Goal: Task Accomplishment & Management: Complete application form

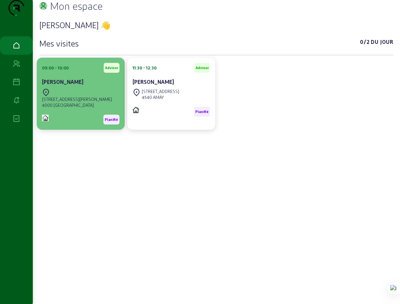
click at [84, 87] on div "[PERSON_NAME]" at bounding box center [80, 82] width 77 height 9
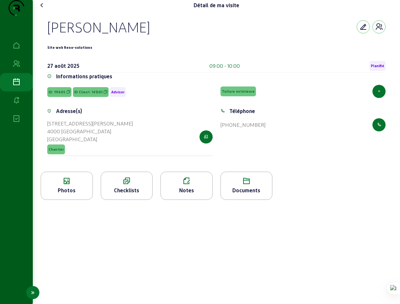
click at [16, 86] on icon at bounding box center [16, 82] width 8 height 8
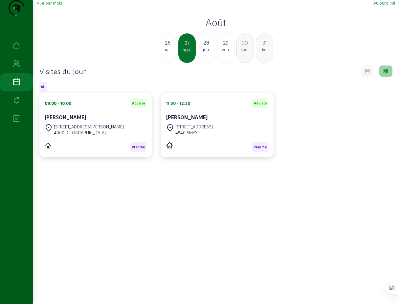
click at [50, 5] on span "Vue par mois" at bounding box center [49, 2] width 25 height 5
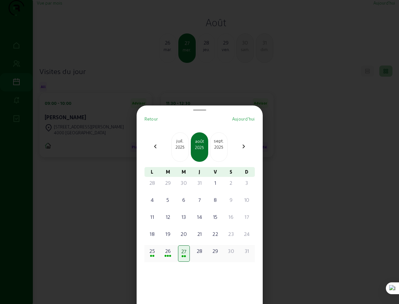
click at [155, 254] on div "25" at bounding box center [152, 251] width 10 height 8
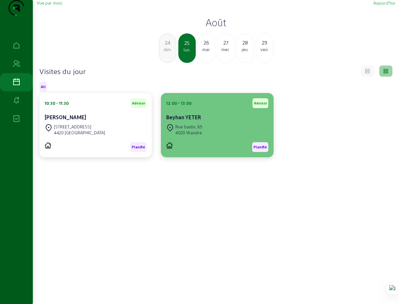
click at [181, 120] on cam-card-title "Beyhan YETER" at bounding box center [183, 117] width 35 height 6
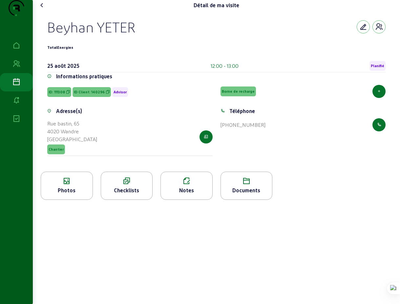
click at [43, 9] on icon at bounding box center [42, 5] width 8 height 8
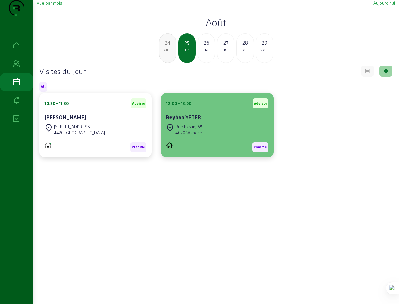
click at [192, 120] on cam-card-title "Beyhan YETER" at bounding box center [183, 117] width 35 height 6
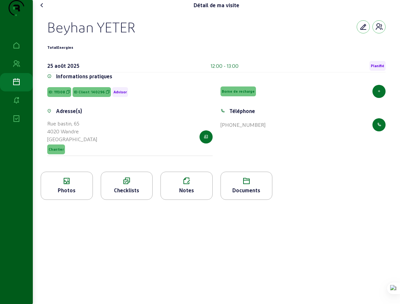
click at [127, 185] on icon at bounding box center [127, 181] width 52 height 8
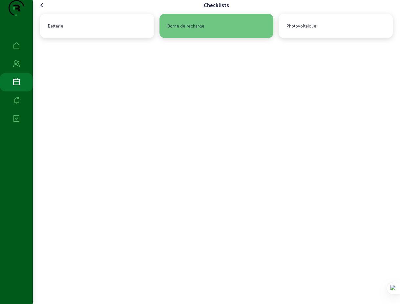
click at [180, 31] on div "Borne de recharge" at bounding box center [186, 25] width 42 height 11
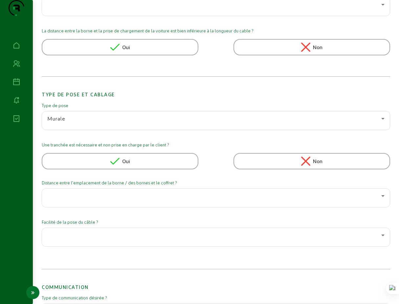
scroll to position [511, 0]
click at [314, 165] on span "Non" at bounding box center [318, 161] width 10 height 8
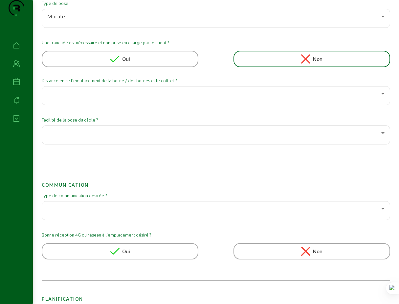
scroll to position [620, 0]
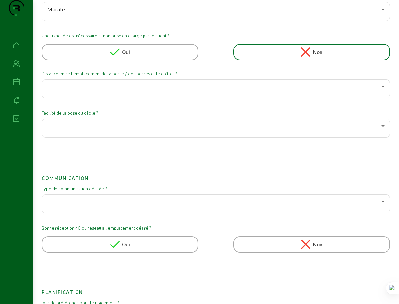
click at [381, 91] on icon at bounding box center [383, 87] width 8 height 8
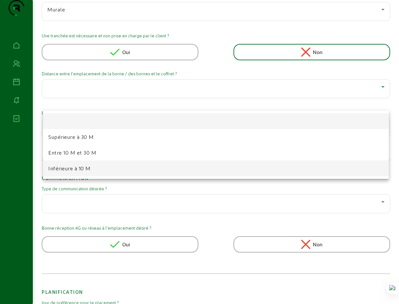
click at [70, 170] on span "Inférieure à 10 M" at bounding box center [69, 169] width 42 height 8
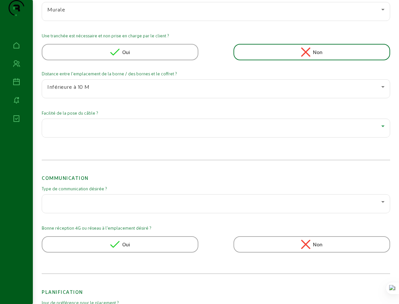
click at [242, 130] on div at bounding box center [214, 126] width 334 height 8
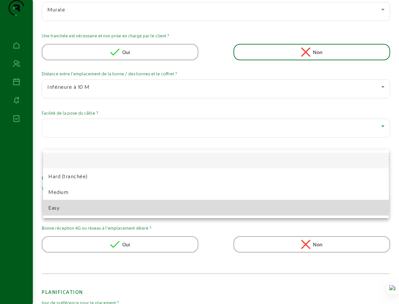
click at [55, 208] on span "Easy" at bounding box center [53, 208] width 11 height 8
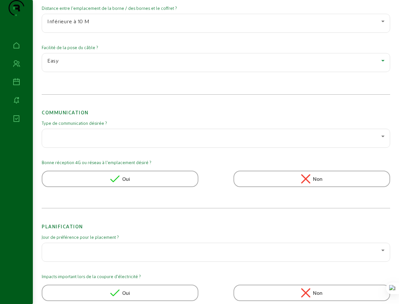
scroll to position [696, 0]
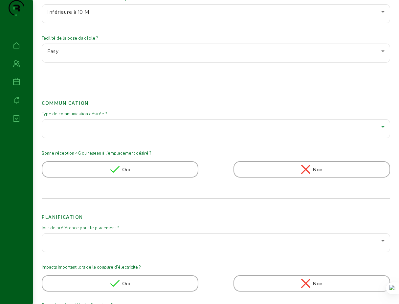
click at [133, 131] on div at bounding box center [214, 127] width 334 height 8
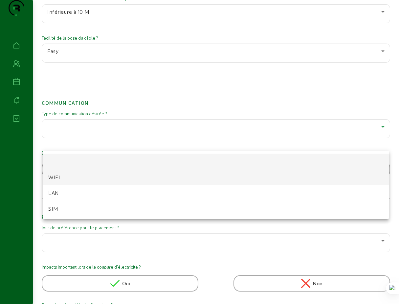
click at [51, 177] on span "WIFI" at bounding box center [54, 178] width 12 height 8
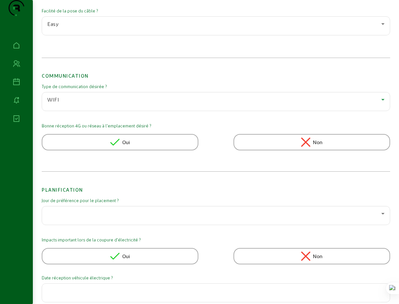
scroll to position [728, 0]
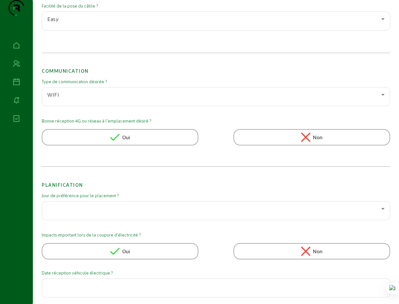
click at [134, 146] on div "Oui" at bounding box center [120, 137] width 156 height 16
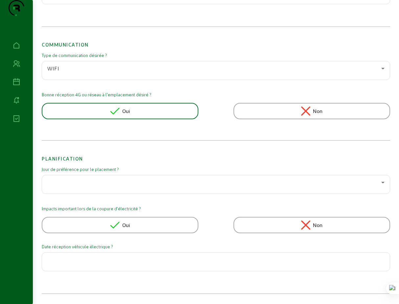
scroll to position [767, 0]
click at [321, 223] on span "Non" at bounding box center [318, 225] width 10 height 8
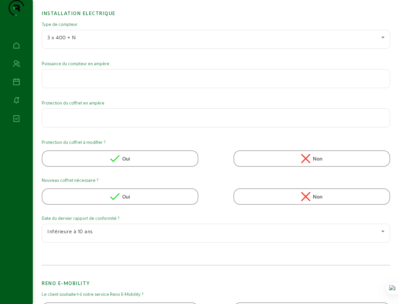
scroll to position [0, 0]
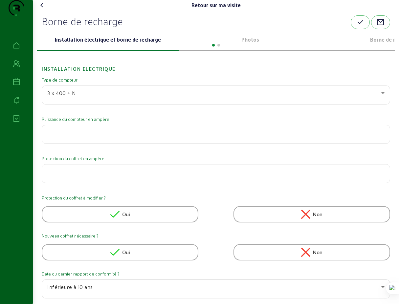
click at [80, 136] on input "number" at bounding box center [215, 133] width 337 height 8
type input "63"
click at [74, 176] on input "number" at bounding box center [215, 172] width 337 height 8
type input "63"
click at [70, 193] on div "Protection du coffret en ampère 63" at bounding box center [216, 174] width 348 height 37
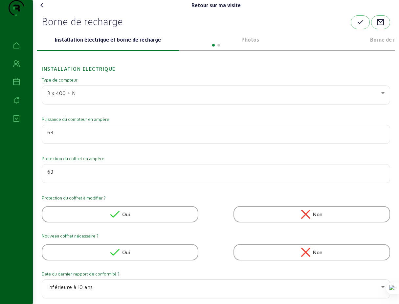
scroll to position [101, 0]
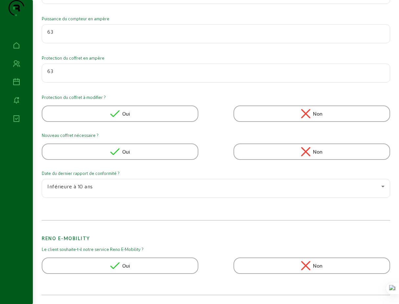
click at [123, 156] on span "Oui" at bounding box center [126, 152] width 8 height 8
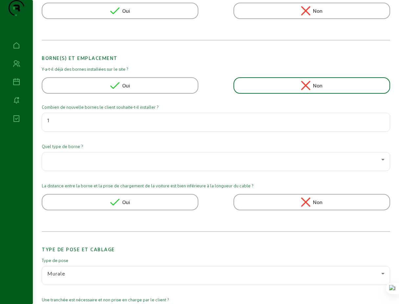
scroll to position [361, 0]
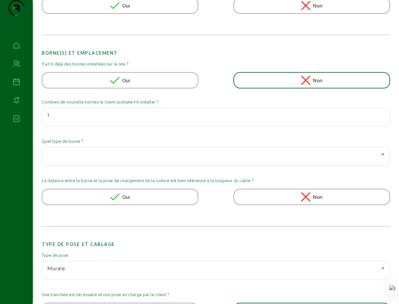
click at [193, 158] on div at bounding box center [214, 155] width 334 height 8
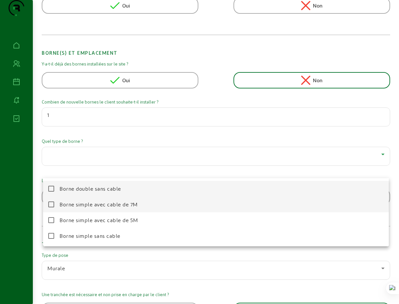
click at [123, 206] on span "Borne simple avec cable de 7M" at bounding box center [98, 205] width 78 height 8
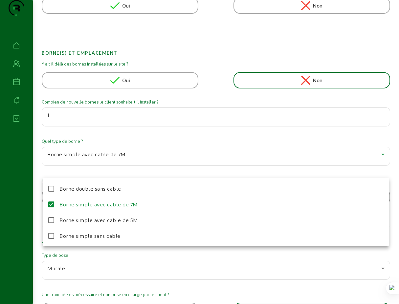
click at [40, 145] on div at bounding box center [199, 152] width 399 height 304
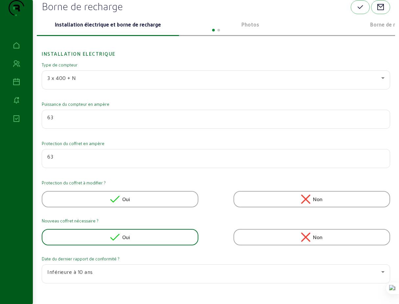
scroll to position [0, 0]
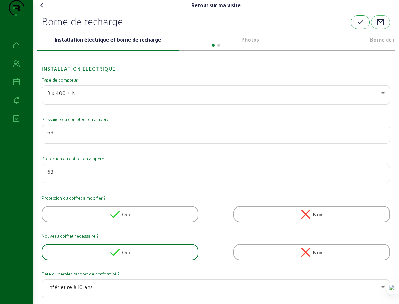
click at [360, 26] on icon "button" at bounding box center [360, 22] width 8 height 8
click at [252, 49] on div at bounding box center [216, 45] width 358 height 8
click at [253, 49] on div at bounding box center [216, 45] width 358 height 8
click at [253, 44] on p "Photos" at bounding box center [249, 40] width 137 height 8
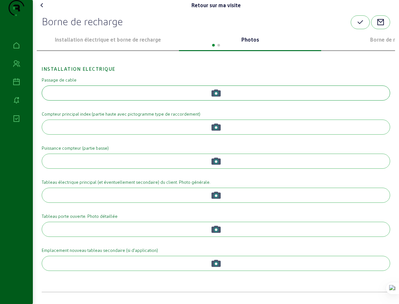
click at [212, 97] on icon "button" at bounding box center [215, 93] width 9 height 7
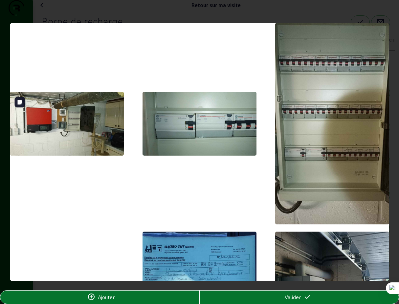
click at [61, 124] on img at bounding box center [67, 124] width 114 height 64
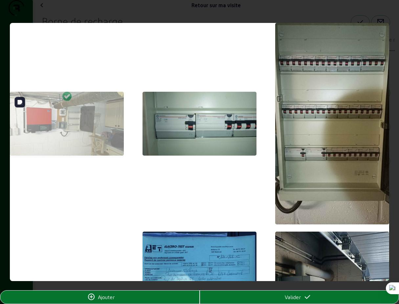
click at [61, 124] on div at bounding box center [67, 125] width 114 height 66
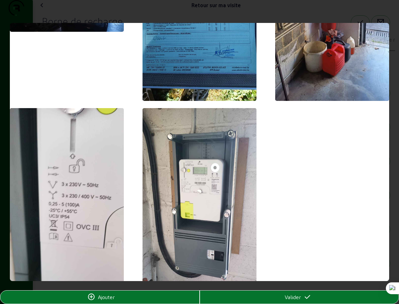
scroll to position [386, 0]
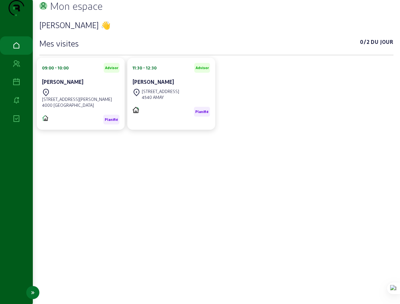
click at [18, 86] on icon at bounding box center [16, 82] width 8 height 8
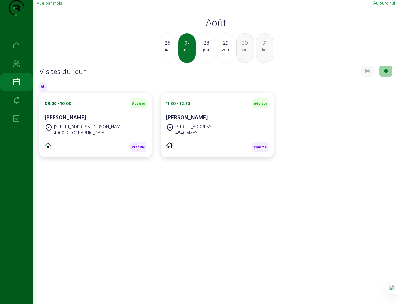
click at [50, 5] on span "Vue par mois" at bounding box center [49, 2] width 25 height 5
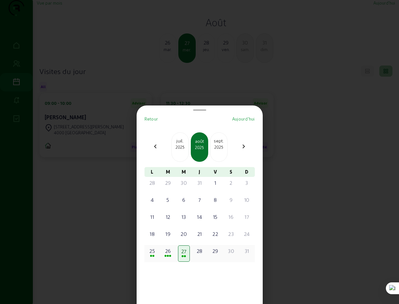
click at [170, 255] on div "26" at bounding box center [168, 251] width 10 height 8
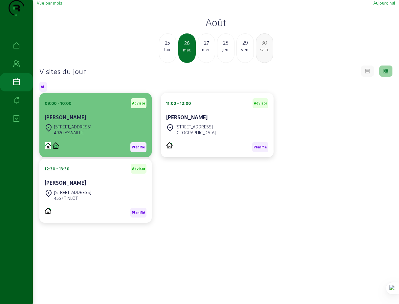
drag, startPoint x: 82, startPoint y: 131, endPoint x: 46, endPoint y: 129, distance: 36.1
click at [46, 121] on div "[PERSON_NAME]" at bounding box center [96, 118] width 102 height 8
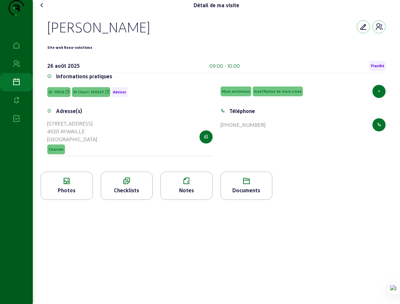
click at [43, 9] on icon at bounding box center [42, 5] width 8 height 8
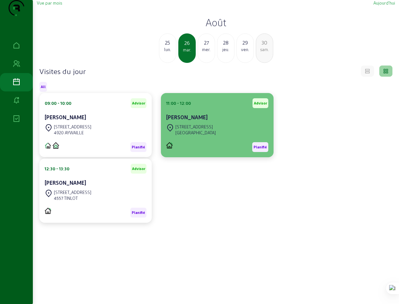
click at [201, 120] on cam-card-title "[PERSON_NAME]" at bounding box center [186, 117] width 41 height 6
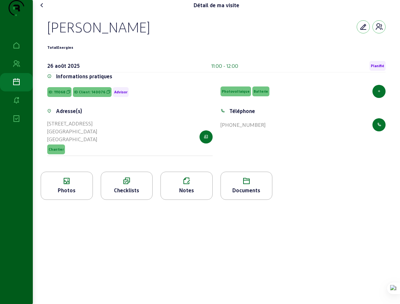
click at [129, 185] on icon at bounding box center [127, 181] width 52 height 8
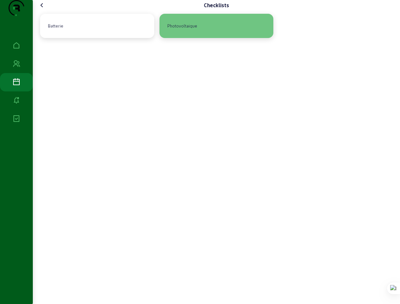
click at [188, 31] on div "Photovoltaique" at bounding box center [182, 25] width 35 height 11
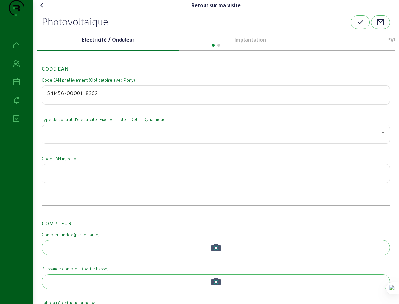
click at [106, 136] on div at bounding box center [214, 133] width 334 height 8
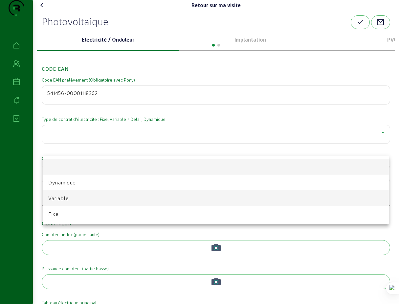
click at [58, 199] on span "Variable" at bounding box center [58, 199] width 20 height 8
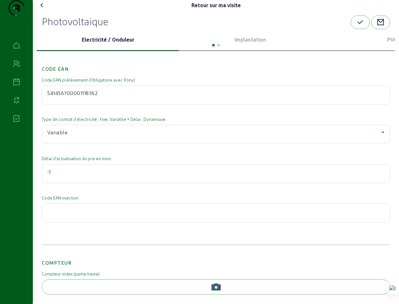
click at [380, 176] on input "-1" at bounding box center [215, 172] width 337 height 8
click at [380, 176] on input "-2" at bounding box center [215, 172] width 337 height 8
click at [380, 176] on input "-3" at bounding box center [215, 172] width 337 height 8
click at [380, 176] on input "-4" at bounding box center [215, 172] width 337 height 8
click at [379, 176] on input "-3" at bounding box center [215, 172] width 337 height 8
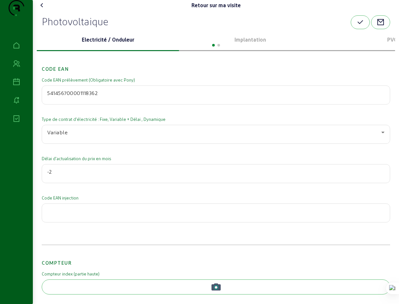
click at [379, 176] on input "-2" at bounding box center [215, 172] width 337 height 8
click at [379, 176] on input "-1" at bounding box center [215, 172] width 337 height 8
type input "0"
click at [379, 176] on input "0" at bounding box center [215, 172] width 337 height 8
click at [260, 162] on mat-label "Délai d'actualisation du prix en mois" at bounding box center [216, 159] width 348 height 6
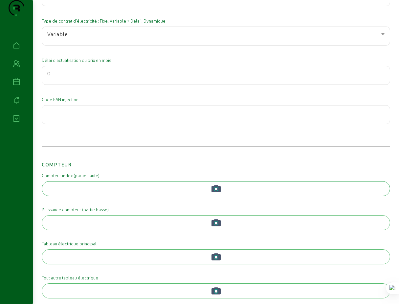
scroll to position [130, 0]
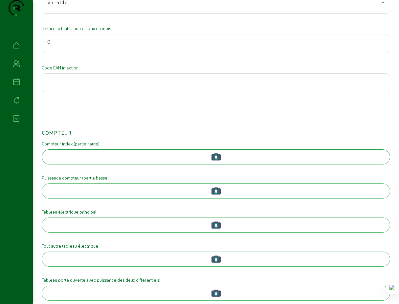
click at [215, 159] on circle "button" at bounding box center [216, 157] width 3 height 3
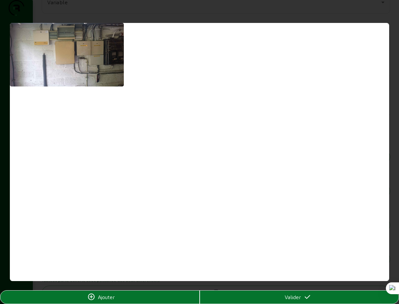
click at [297, 300] on span "Valider" at bounding box center [292, 298] width 16 height 8
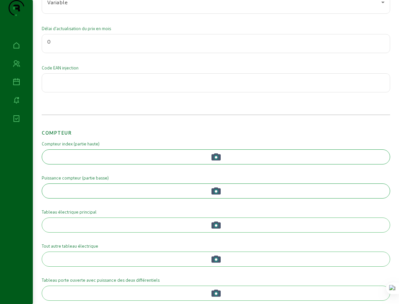
click at [216, 193] on circle "button" at bounding box center [216, 191] width 3 height 3
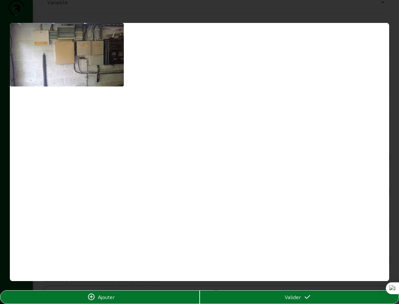
click at [302, 301] on div "Valider" at bounding box center [299, 298] width 199 height 8
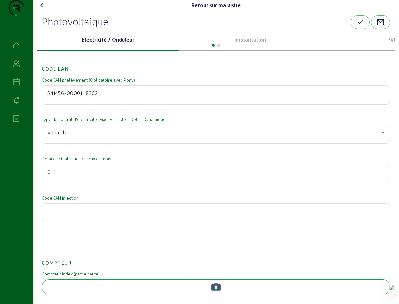
scroll to position [130, 0]
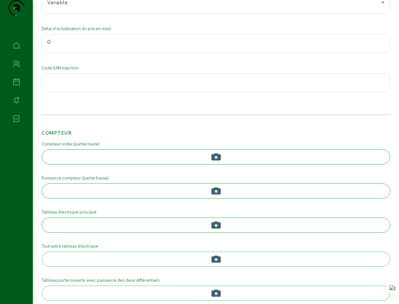
click at [214, 228] on icon "button" at bounding box center [216, 225] width 5 height 5
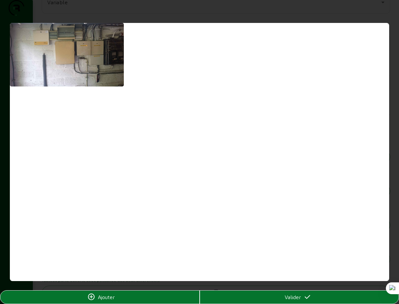
scroll to position [0, 0]
click at [291, 299] on span "Valider" at bounding box center [292, 298] width 16 height 8
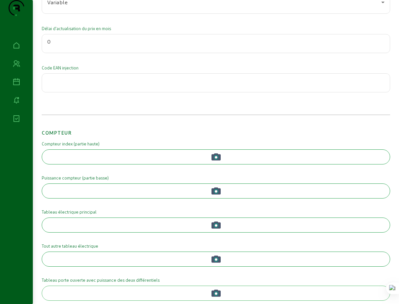
click at [223, 267] on button "button" at bounding box center [216, 259] width 348 height 15
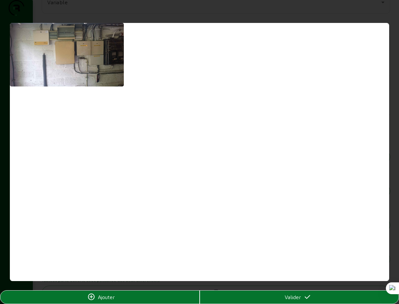
click at [300, 299] on span "Valider" at bounding box center [292, 298] width 16 height 8
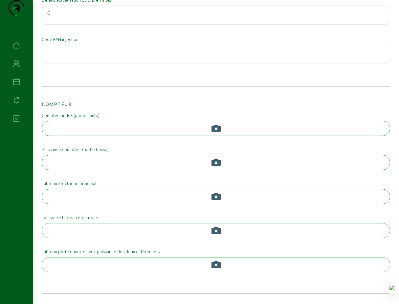
scroll to position [250, 0]
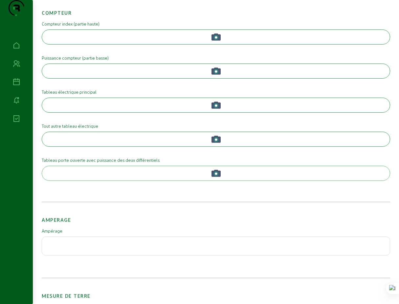
click at [217, 141] on circle "button" at bounding box center [216, 139] width 3 height 3
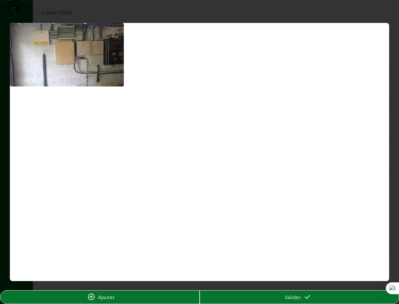
click at [292, 299] on span "Valider" at bounding box center [292, 298] width 16 height 8
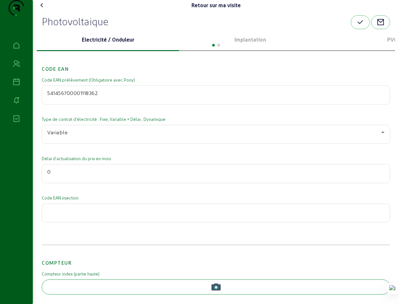
scroll to position [250, 0]
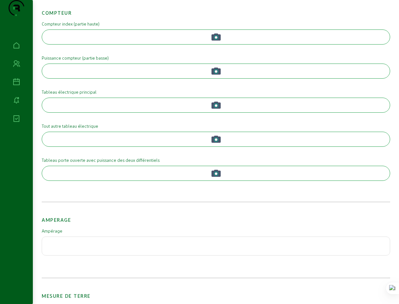
click at [219, 177] on icon "button" at bounding box center [215, 173] width 9 height 7
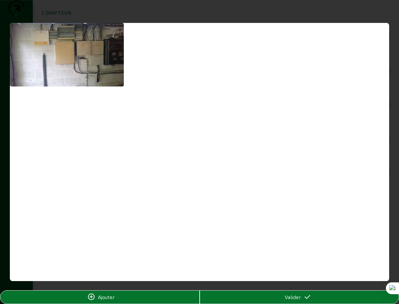
scroll to position [0, 0]
click at [281, 297] on div "Valider" at bounding box center [299, 298] width 199 height 8
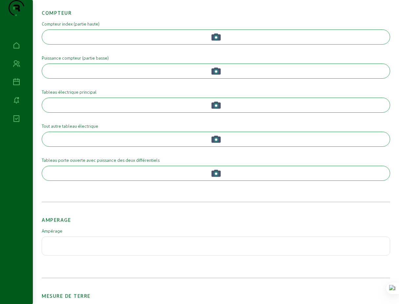
scroll to position [305, 0]
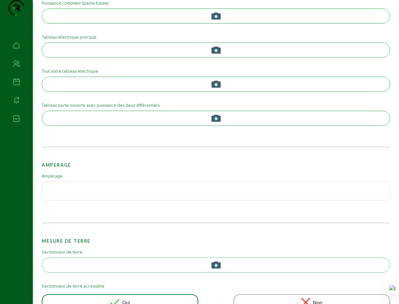
click at [85, 193] on input "number" at bounding box center [215, 189] width 337 height 8
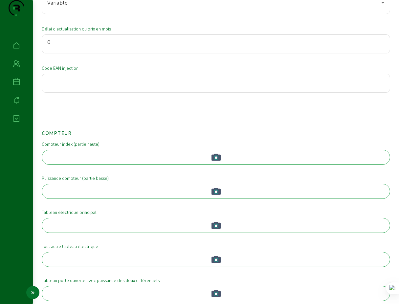
scroll to position [166, 0]
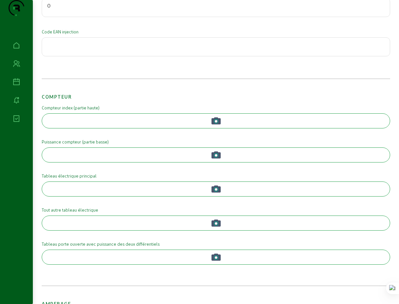
click at [218, 124] on icon "button" at bounding box center [216, 121] width 5 height 5
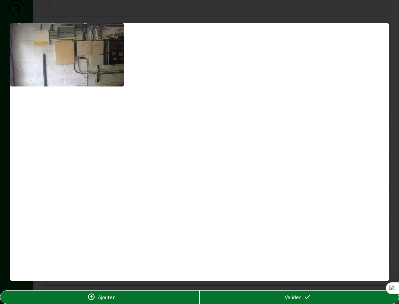
click at [91, 297] on icon at bounding box center [91, 298] width 8 height 8
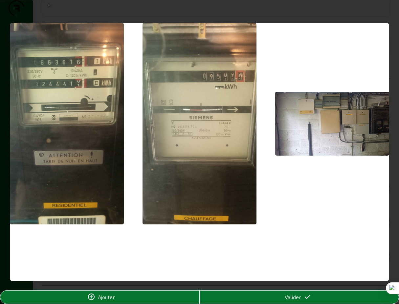
click at [290, 301] on span "Valider" at bounding box center [292, 298] width 16 height 8
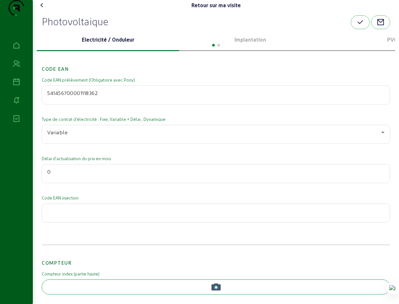
scroll to position [166, 0]
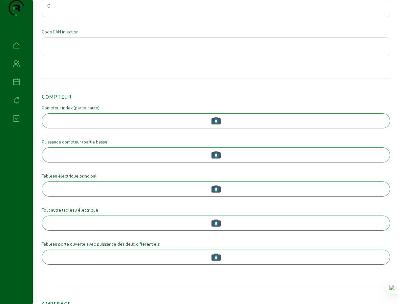
click at [217, 157] on circle "button" at bounding box center [216, 155] width 3 height 3
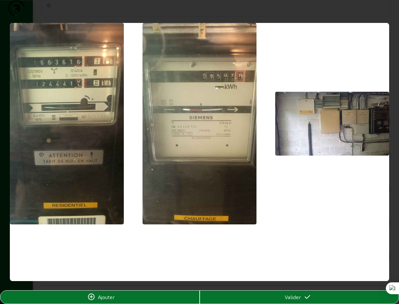
click at [109, 301] on span "Ajouter" at bounding box center [106, 298] width 17 height 8
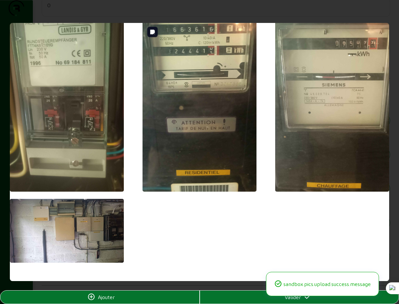
scroll to position [39, 0]
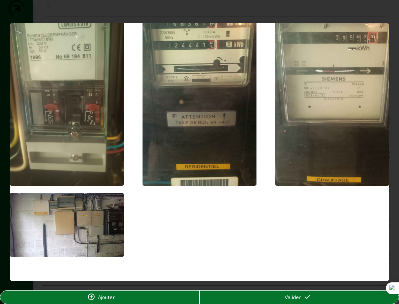
click at [285, 299] on span "Valider" at bounding box center [292, 298] width 16 height 8
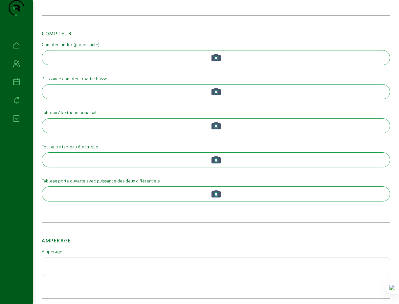
scroll to position [247, 0]
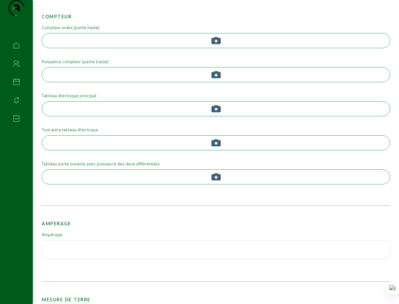
click at [216, 145] on circle "button" at bounding box center [216, 143] width 3 height 3
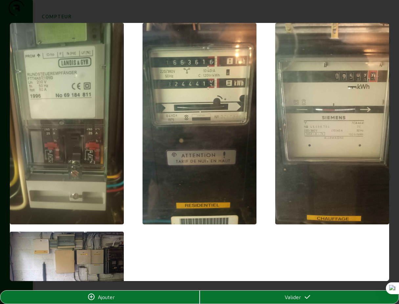
click at [129, 298] on div "Ajouter" at bounding box center [99, 298] width 199 height 8
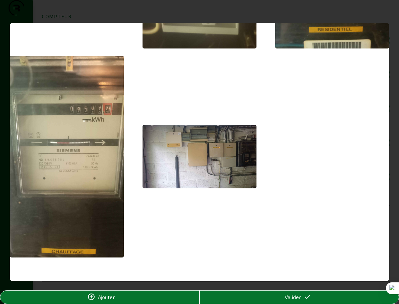
scroll to position [177, 0]
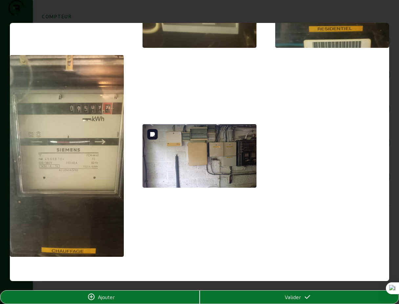
click at [210, 157] on img at bounding box center [199, 156] width 114 height 64
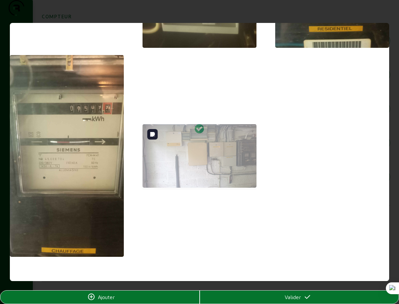
click at [209, 156] on div at bounding box center [199, 157] width 114 height 66
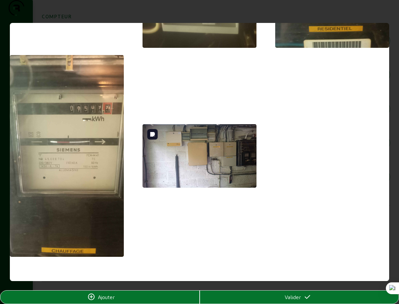
click at [209, 156] on img at bounding box center [199, 156] width 114 height 64
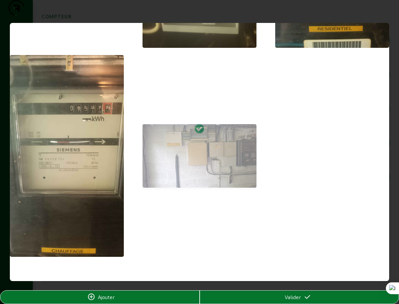
click at [277, 174] on div at bounding box center [199, 52] width 379 height 413
click at [290, 298] on span "Valider" at bounding box center [292, 298] width 16 height 8
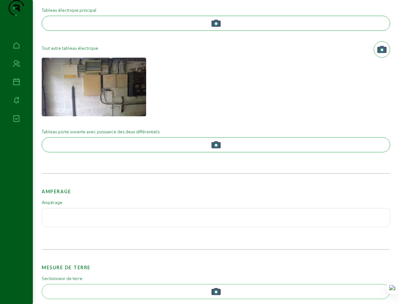
scroll to position [391, 0]
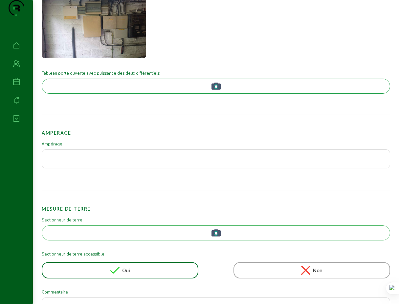
click at [73, 168] on div at bounding box center [215, 159] width 337 height 18
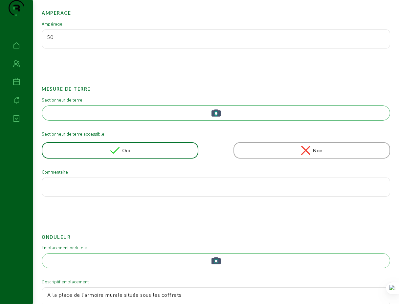
type input "50"
click at [215, 117] on icon "button" at bounding box center [215, 113] width 9 height 7
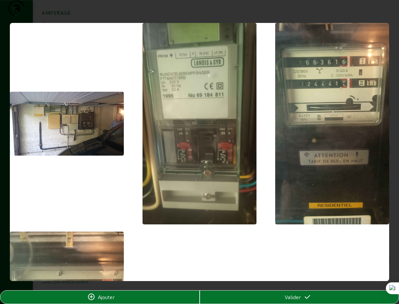
scroll to position [0, 0]
click at [111, 298] on span "Ajouter" at bounding box center [106, 298] width 17 height 8
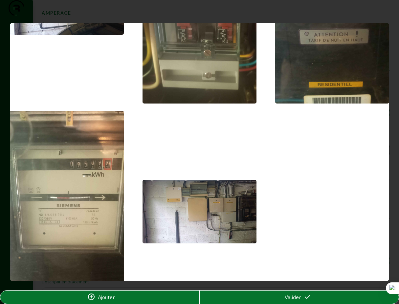
scroll to position [666, 0]
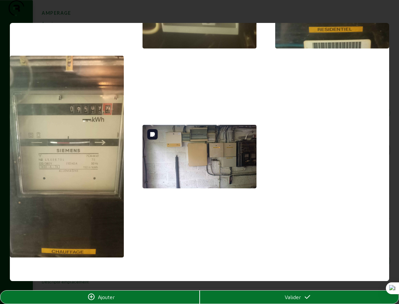
click at [204, 163] on img at bounding box center [199, 157] width 114 height 64
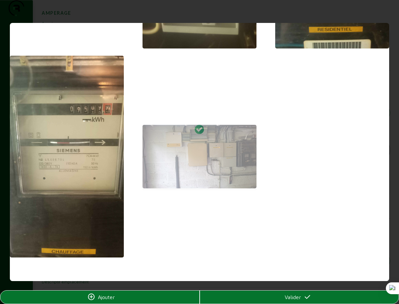
click at [303, 299] on div "Valider" at bounding box center [299, 298] width 199 height 8
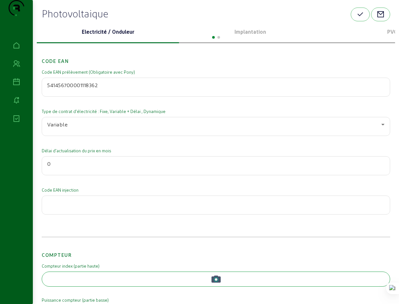
scroll to position [0, 0]
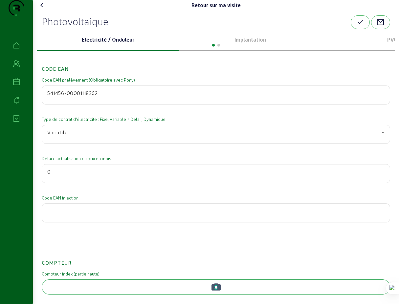
click at [255, 49] on div at bounding box center [216, 45] width 358 height 8
click at [252, 44] on p "Implantation" at bounding box center [249, 40] width 137 height 8
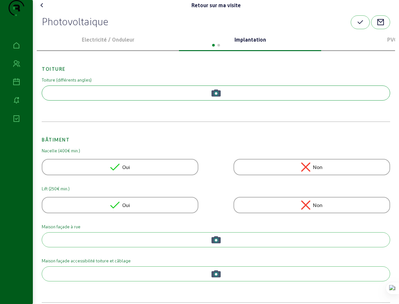
click at [216, 95] on circle "button" at bounding box center [216, 93] width 3 height 3
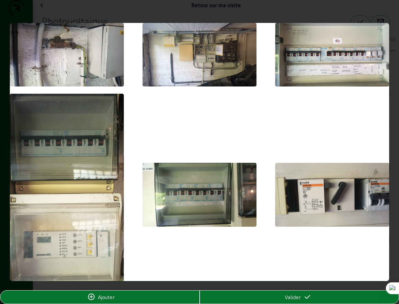
click at [92, 298] on icon at bounding box center [91, 298] width 8 height 8
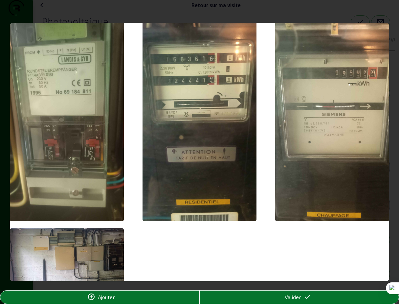
scroll to position [807, 0]
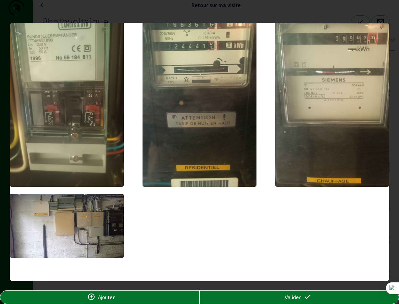
click at [296, 300] on span "Valider" at bounding box center [292, 298] width 16 height 8
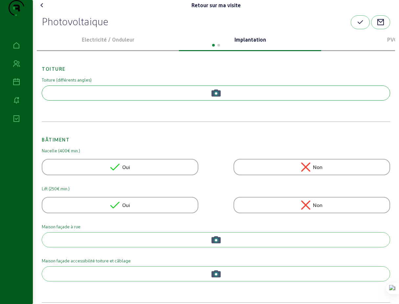
click at [114, 210] on icon at bounding box center [114, 205] width 9 height 9
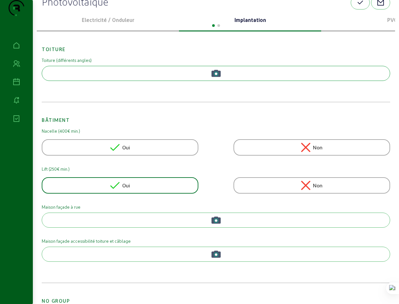
scroll to position [50, 0]
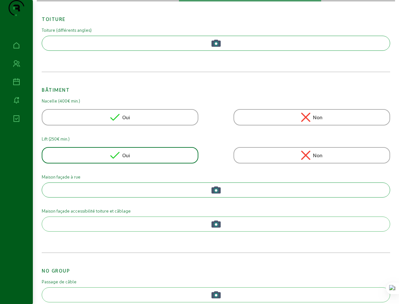
click at [216, 192] on circle "button" at bounding box center [216, 190] width 3 height 3
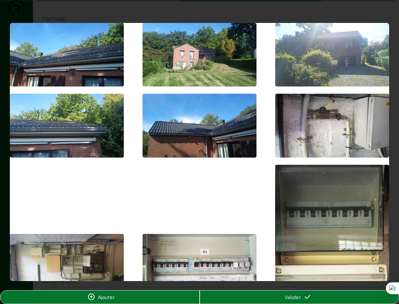
click at [119, 296] on div "Ajouter" at bounding box center [99, 298] width 199 height 8
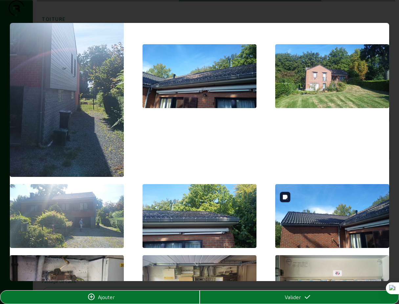
scroll to position [48, 0]
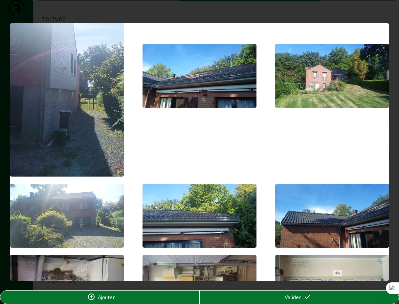
click at [292, 299] on span "Valider" at bounding box center [292, 298] width 16 height 8
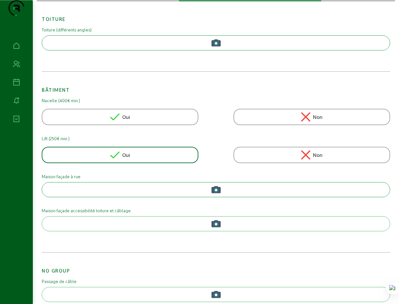
scroll to position [50, 0]
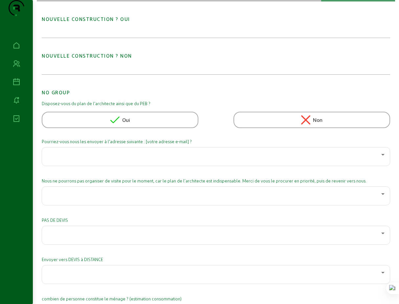
click at [126, 60] on h2 "Nouvelle construction ? Non" at bounding box center [216, 51] width 348 height 18
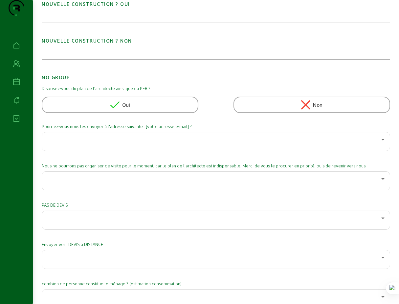
scroll to position [65, 0]
click at [305, 110] on icon at bounding box center [305, 104] width 9 height 9
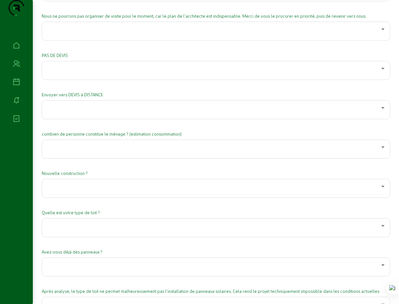
scroll to position [242, 0]
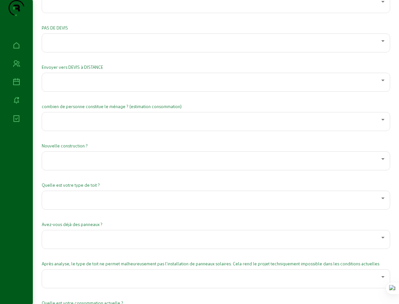
click at [91, 170] on div at bounding box center [215, 161] width 337 height 18
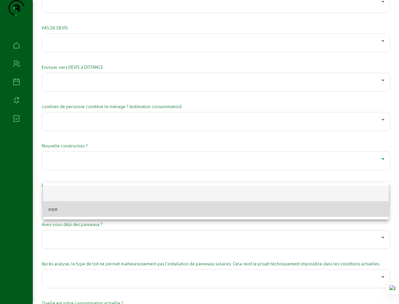
click at [54, 211] on span "non" at bounding box center [53, 209] width 10 height 8
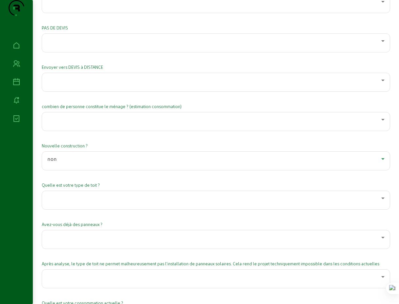
click at [312, 124] on div at bounding box center [214, 120] width 334 height 8
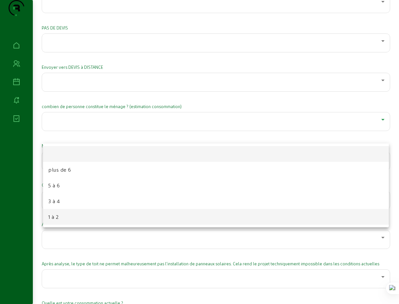
click at [55, 218] on span "1 à 2" at bounding box center [53, 217] width 10 height 8
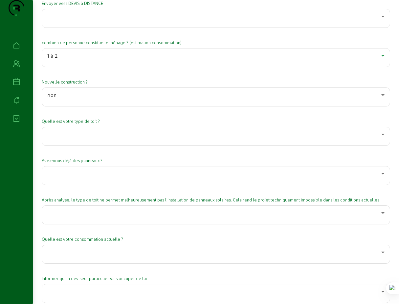
scroll to position [307, 0]
click at [382, 138] on icon at bounding box center [383, 134] width 8 height 8
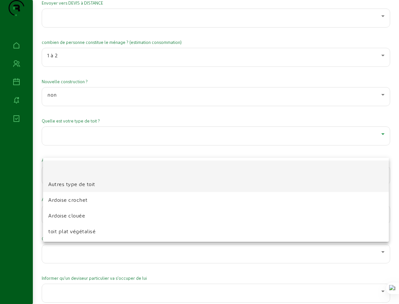
click at [67, 183] on span "Autres type de toit" at bounding box center [71, 184] width 47 height 8
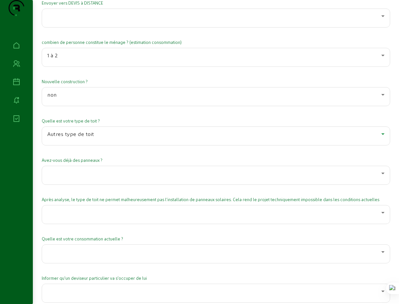
scroll to position [363, 0]
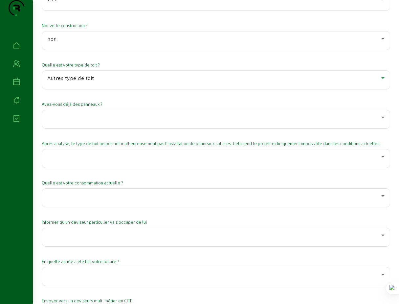
click at [138, 121] on div at bounding box center [214, 118] width 334 height 8
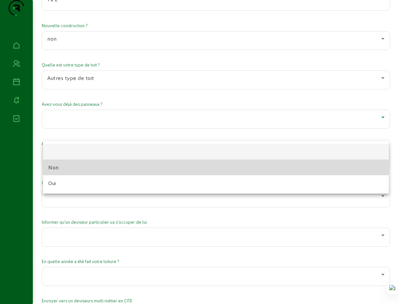
click at [54, 169] on span "Non" at bounding box center [53, 168] width 10 height 8
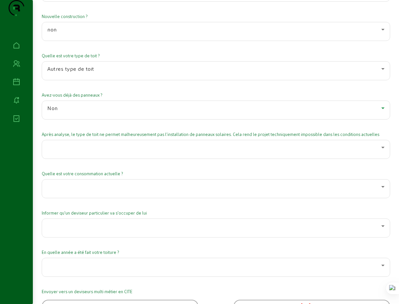
scroll to position [373, 0]
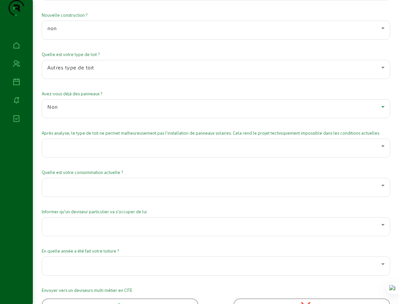
click at [160, 150] on div at bounding box center [214, 146] width 334 height 8
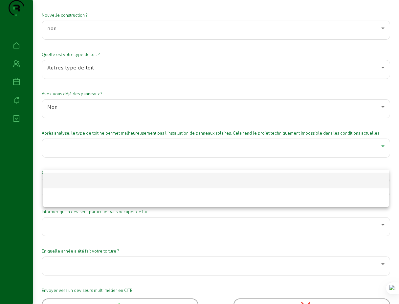
click at [160, 157] on div at bounding box center [199, 152] width 399 height 304
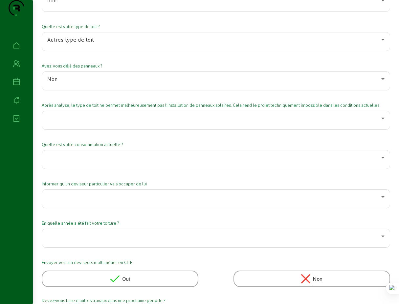
scroll to position [405, 0]
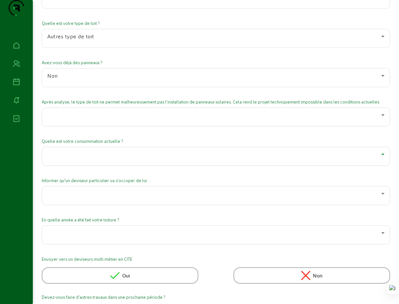
click at [156, 158] on div at bounding box center [214, 155] width 334 height 8
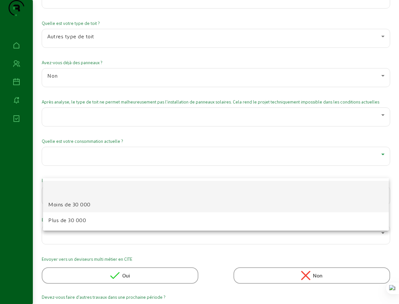
click at [75, 205] on span "Moins de 30 000" at bounding box center [69, 205] width 42 height 8
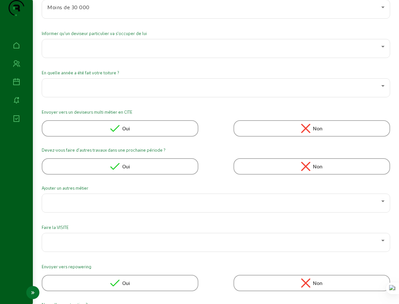
scroll to position [551, 0]
